Goal: Entertainment & Leisure: Consume media (video, audio)

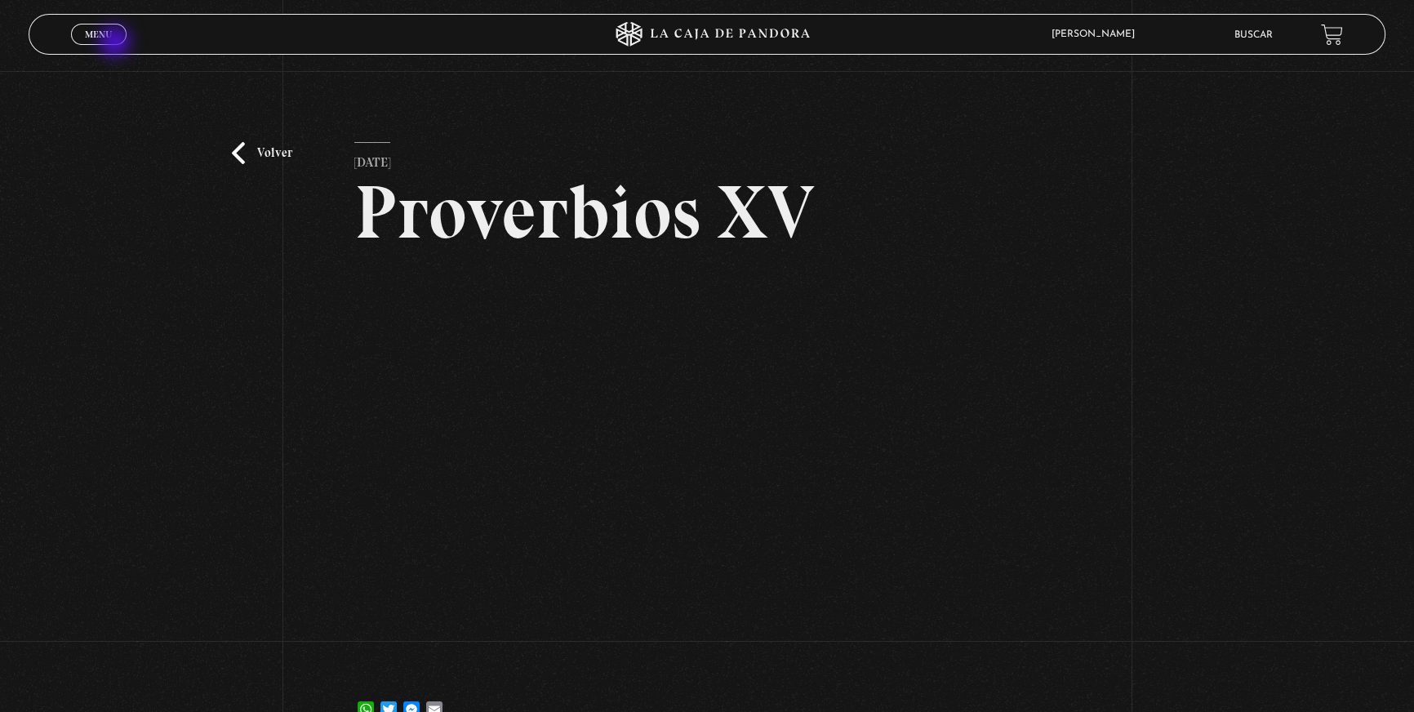
click at [117, 43] on link "Menu Cerrar" at bounding box center [99, 34] width 56 height 21
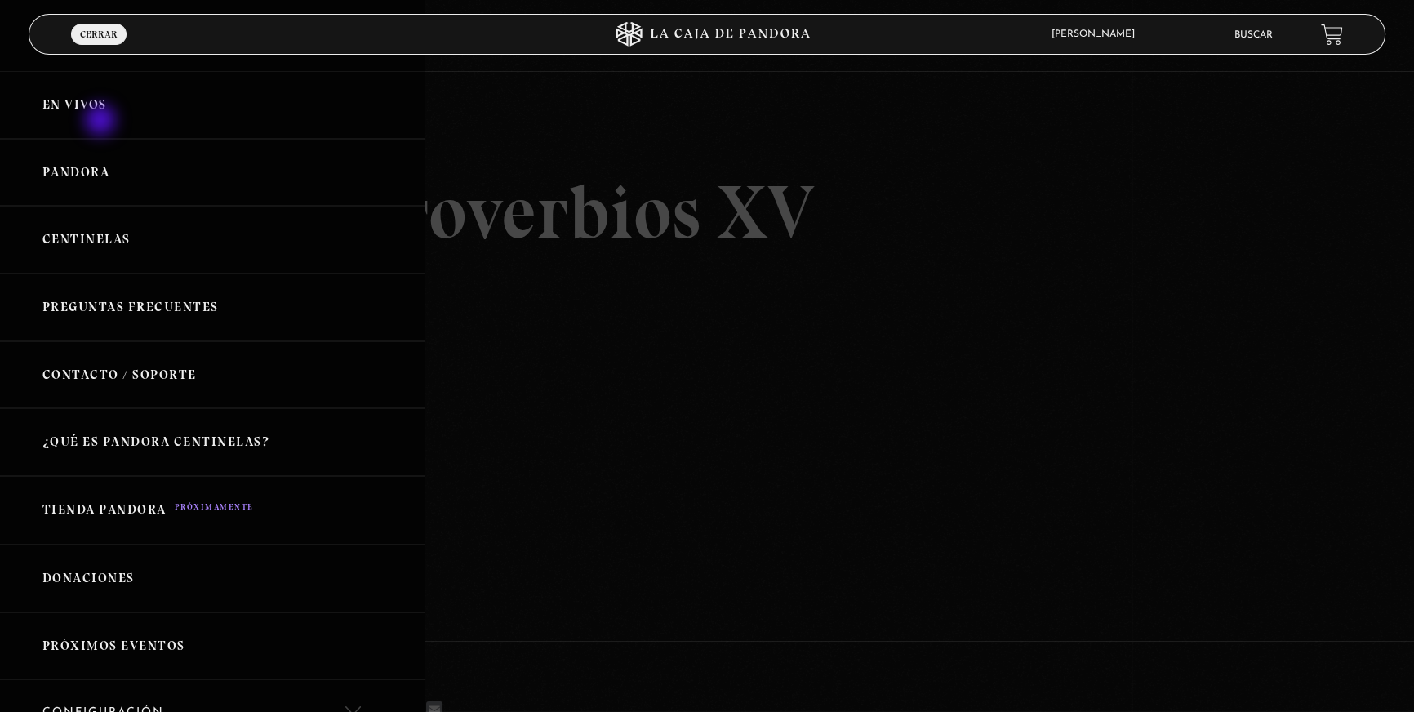
click at [102, 122] on link "En vivos" at bounding box center [212, 105] width 424 height 68
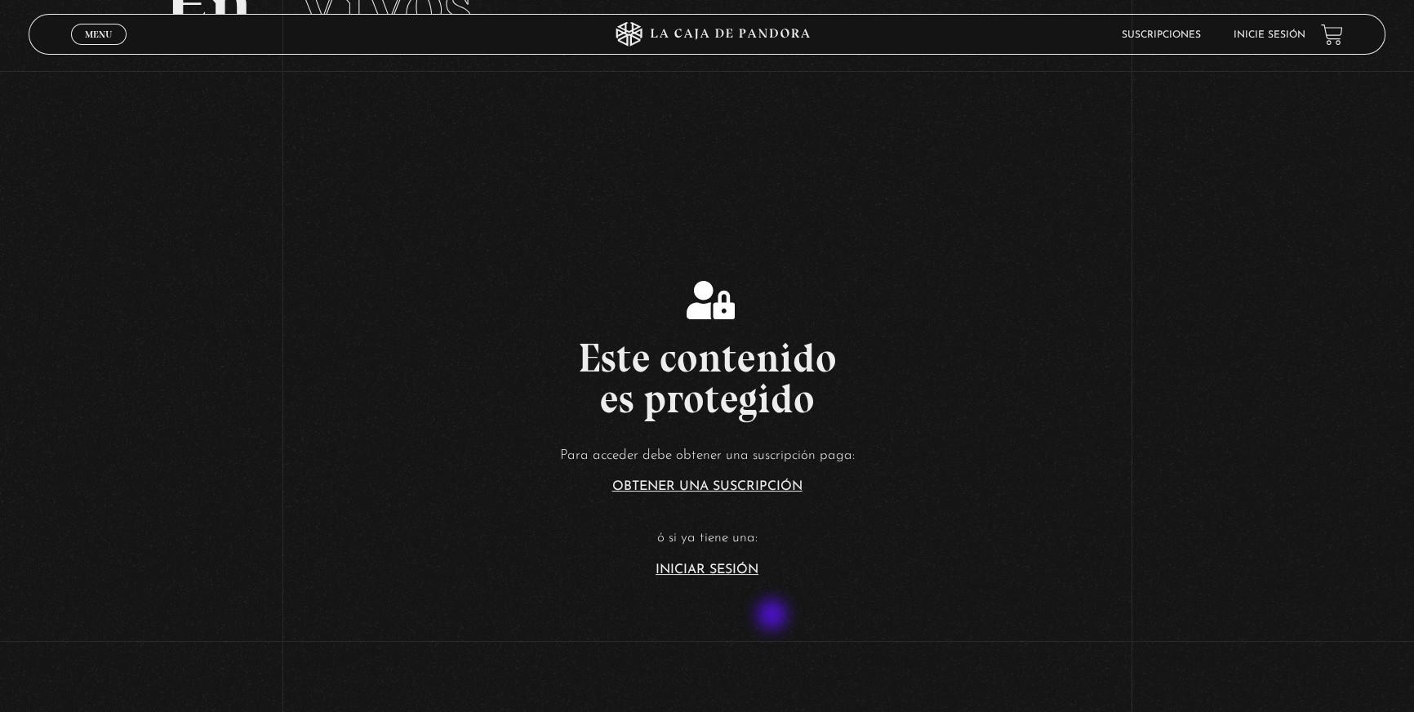
scroll to position [148, 0]
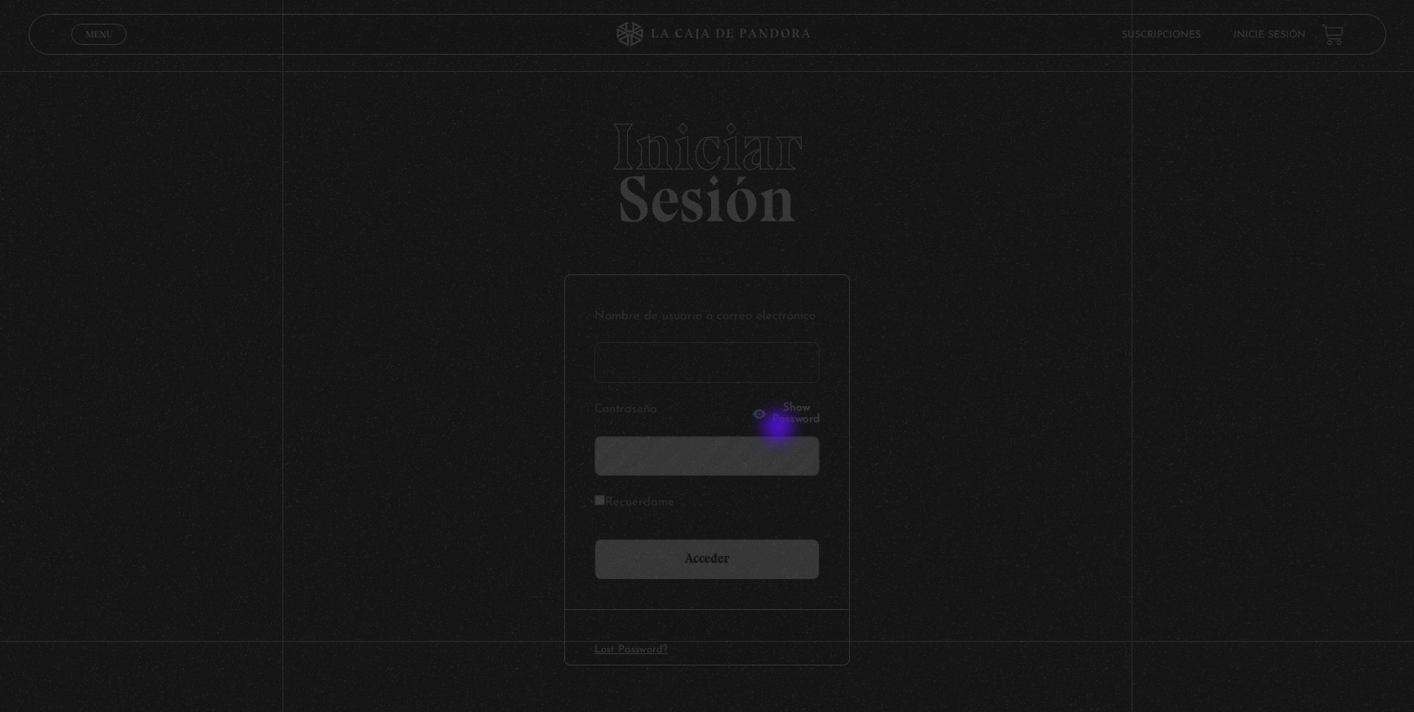
type input "lisbethfelixpaulino"
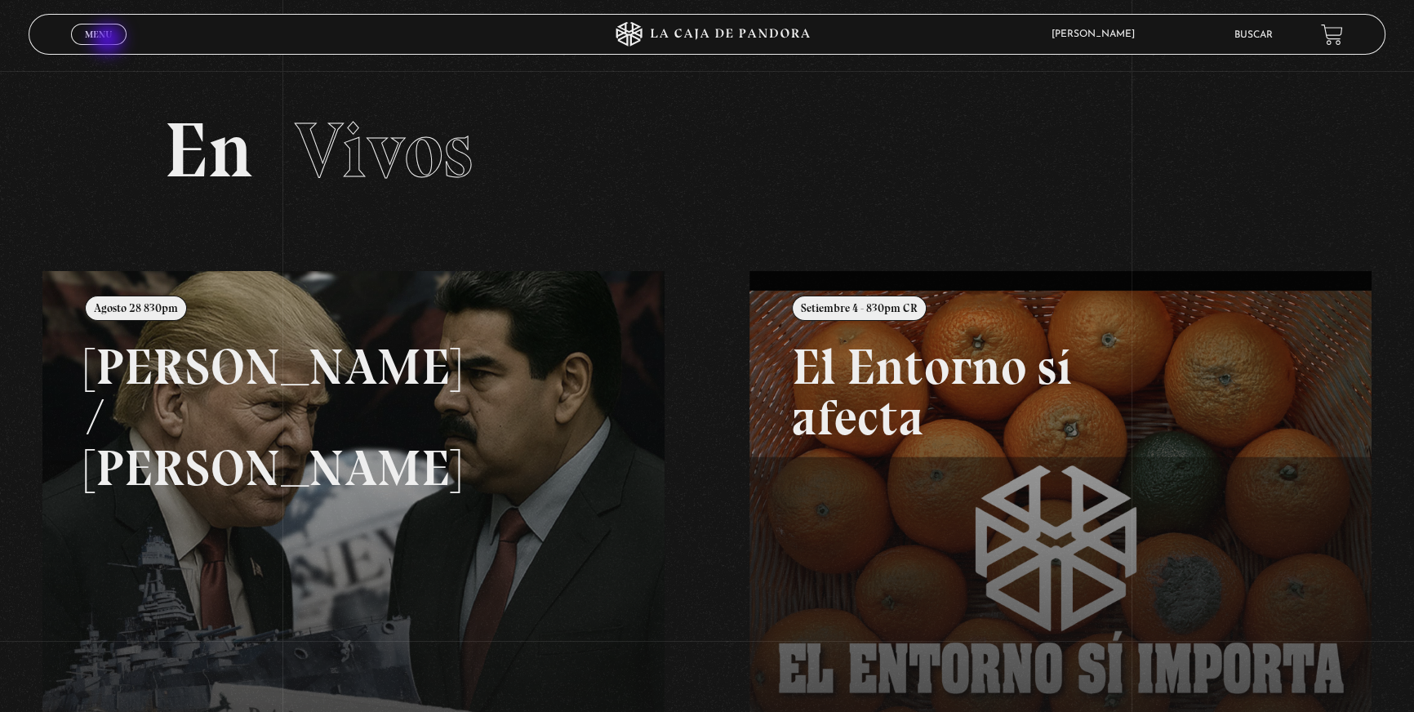
click at [109, 41] on link "Menu Cerrar" at bounding box center [99, 34] width 56 height 21
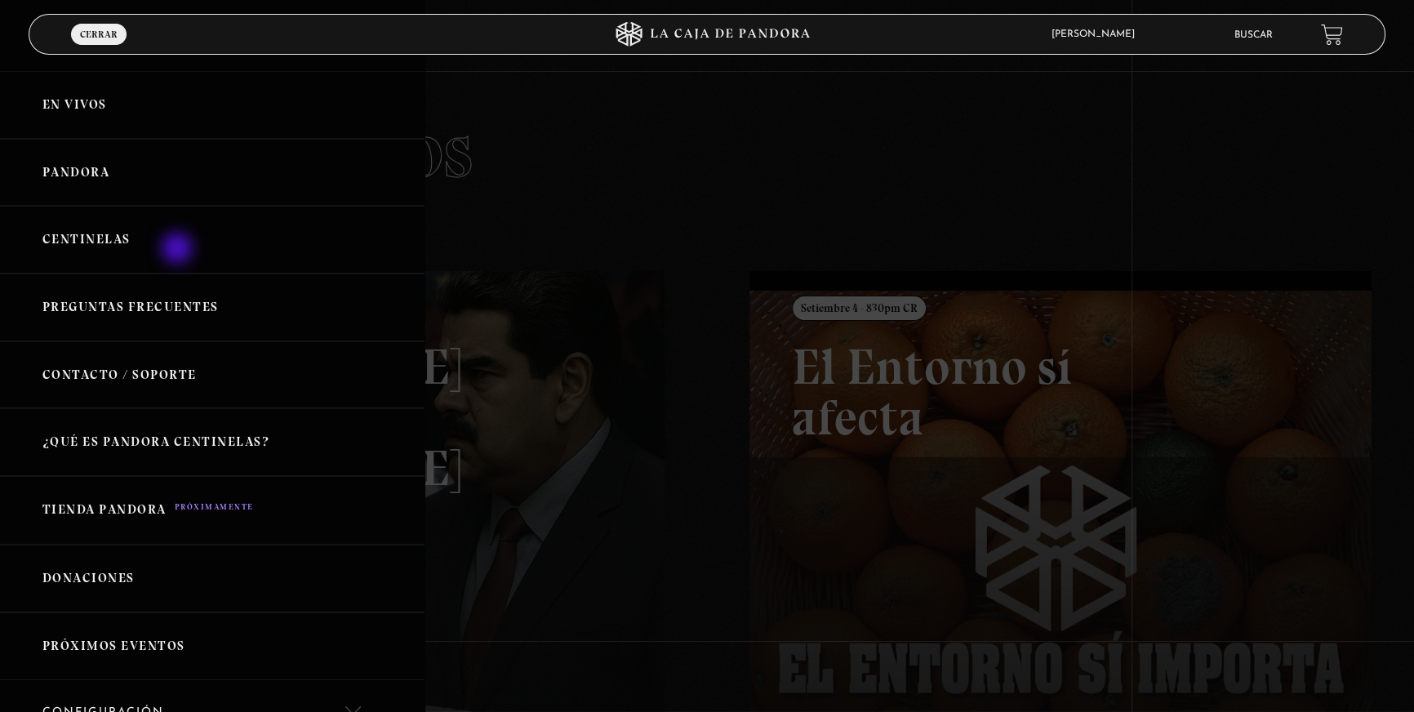
click at [179, 250] on link "Centinelas" at bounding box center [212, 240] width 424 height 68
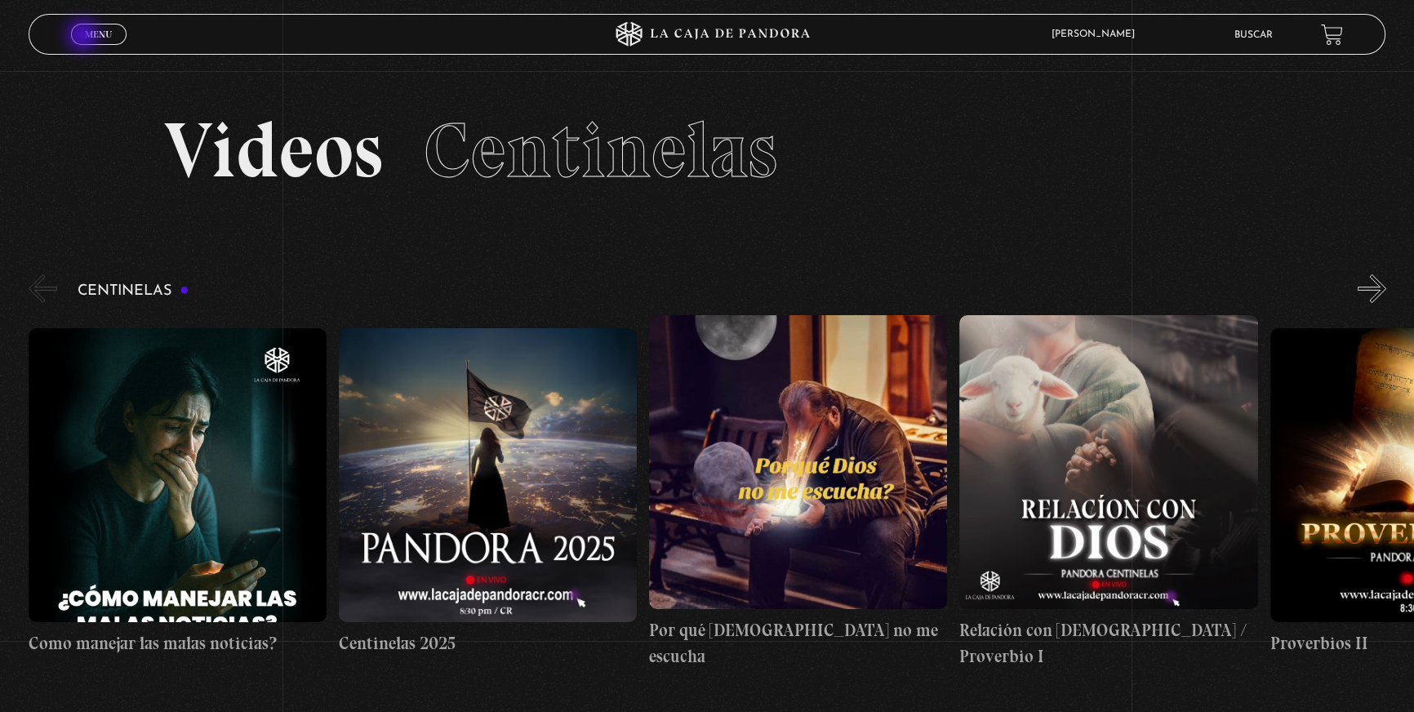
click at [86, 38] on span "Menu" at bounding box center [98, 34] width 27 height 10
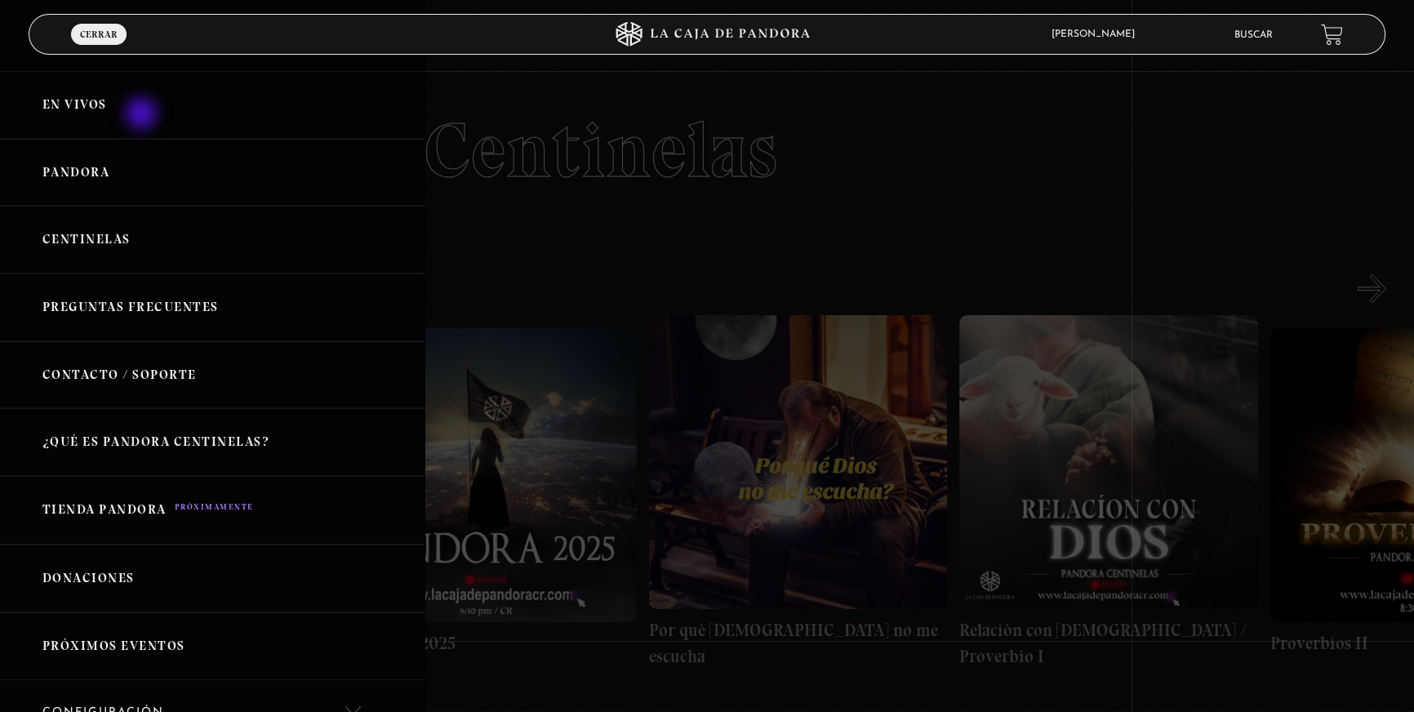
click at [143, 115] on link "En vivos" at bounding box center [212, 105] width 424 height 68
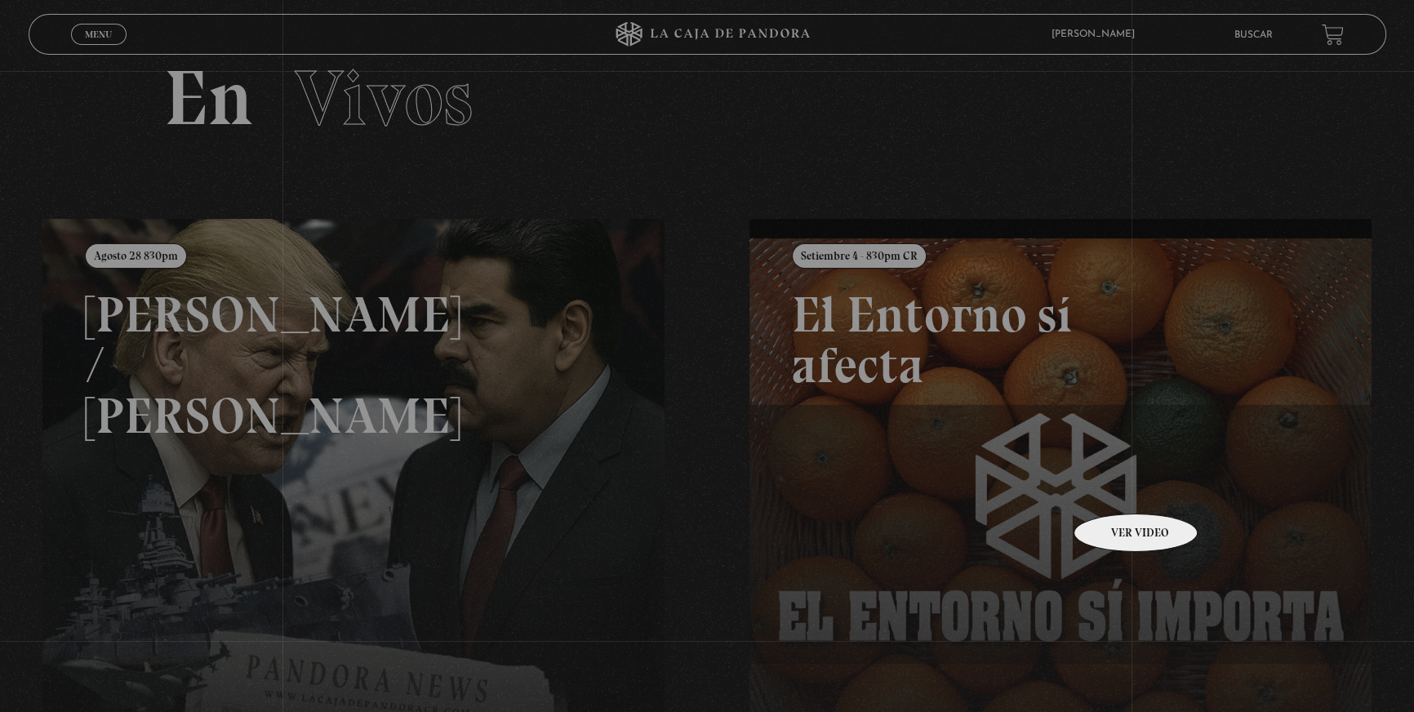
scroll to position [148, 0]
